Goal: Find specific page/section: Find specific page/section

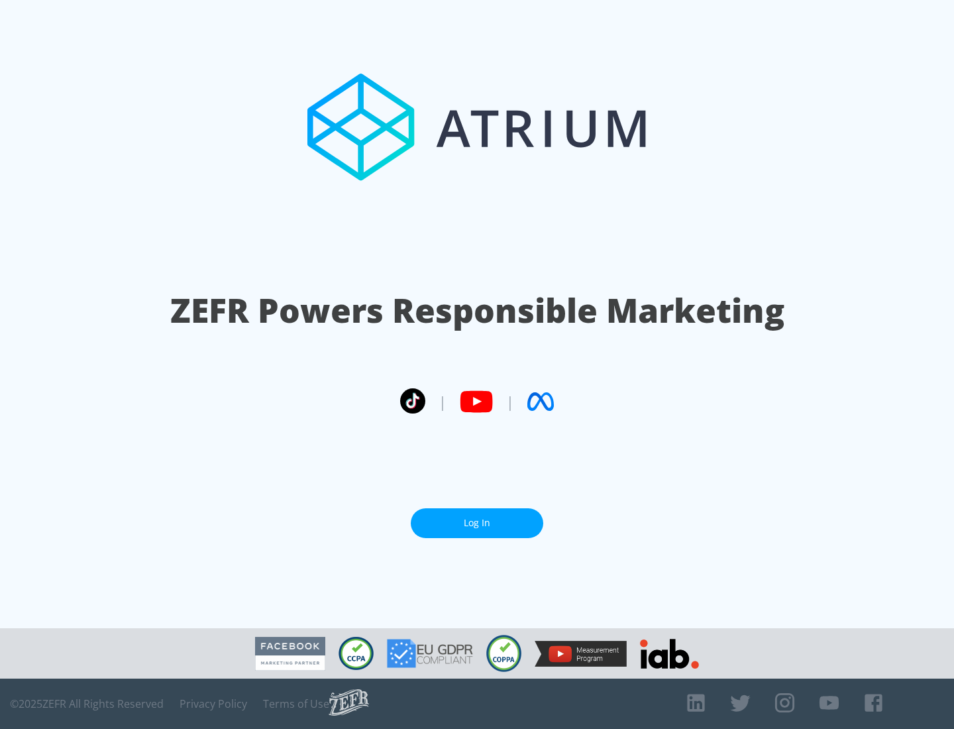
click at [477, 523] on link "Log In" at bounding box center [477, 523] width 132 height 30
